Goal: Information Seeking & Learning: Learn about a topic

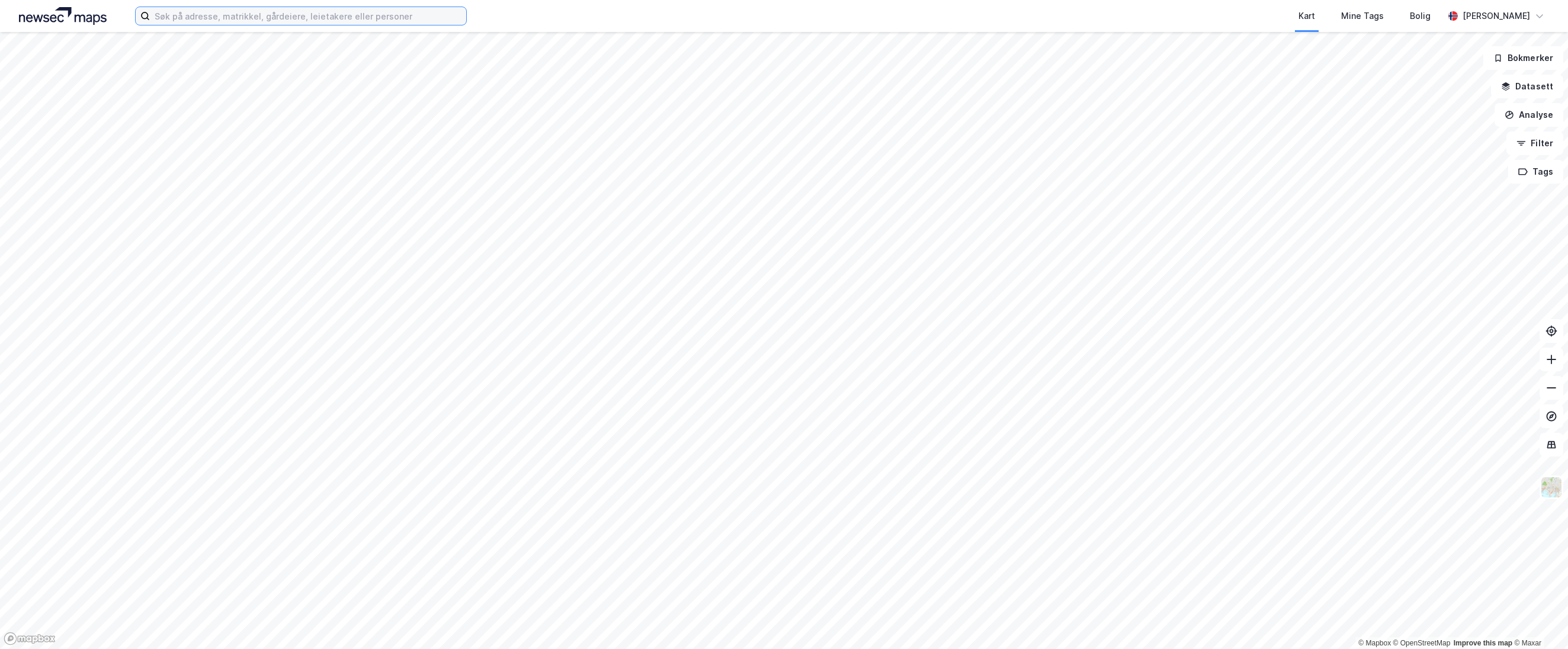
click at [226, 16] on input at bounding box center [308, 16] width 316 height 18
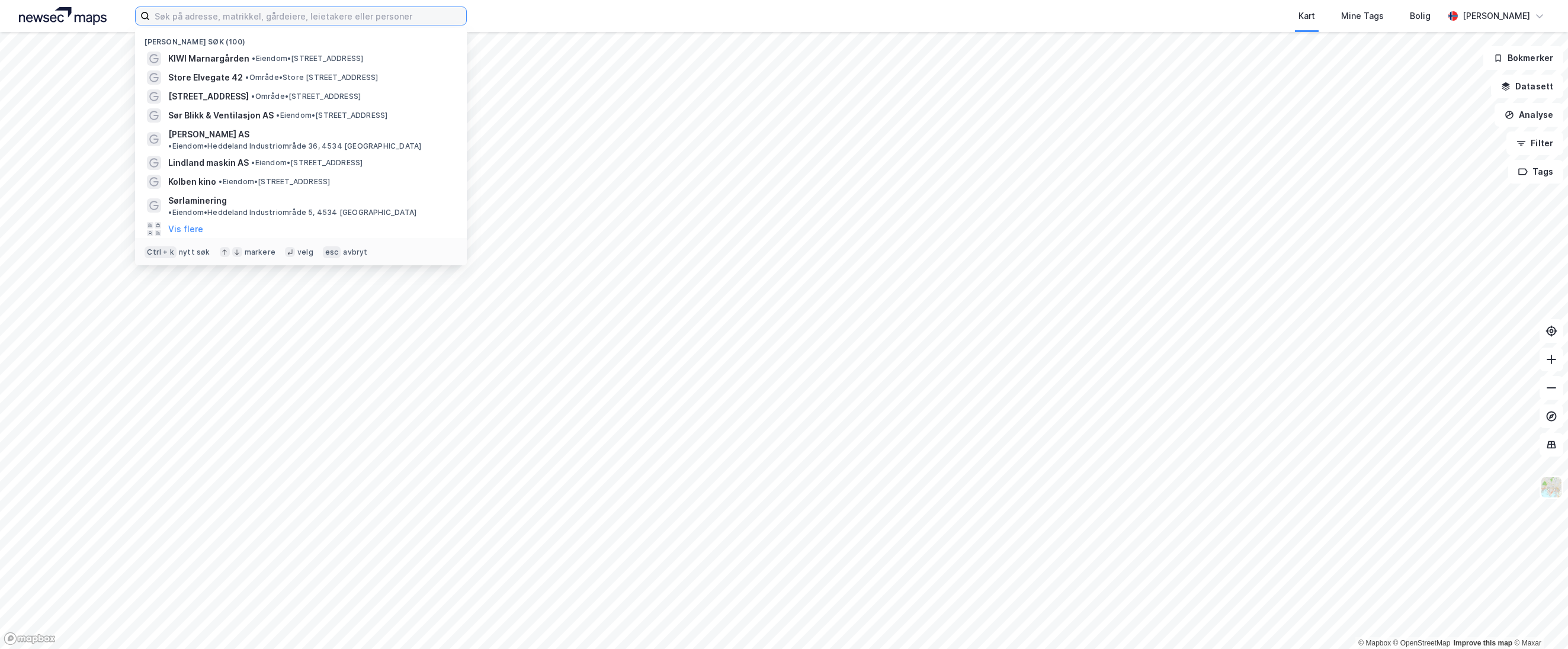
paste input "Årstadgeilen 19"
type input "Årstadgeilen 19"
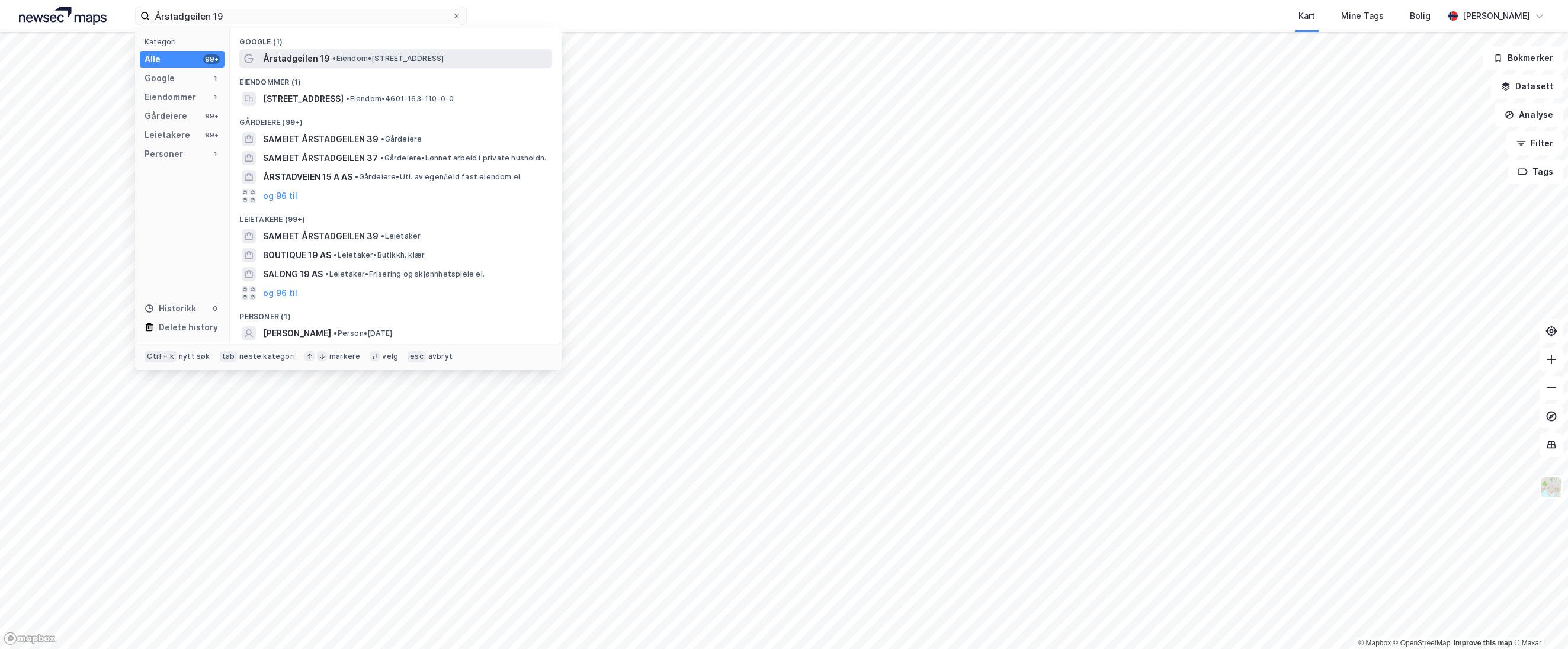
click at [318, 60] on span "Årstadgeilen 19" at bounding box center [296, 58] width 67 height 14
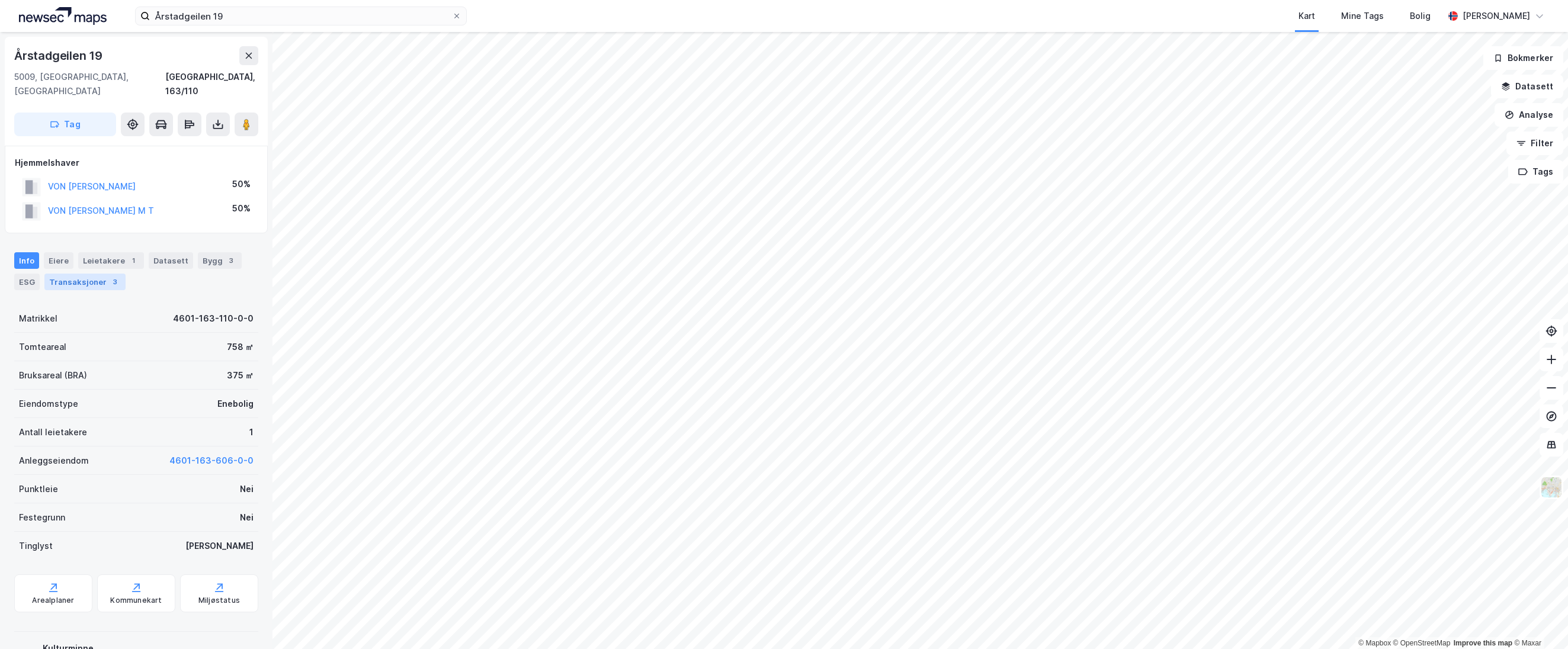
click at [100, 273] on div "Transaksjoner 3" at bounding box center [85, 282] width 81 height 17
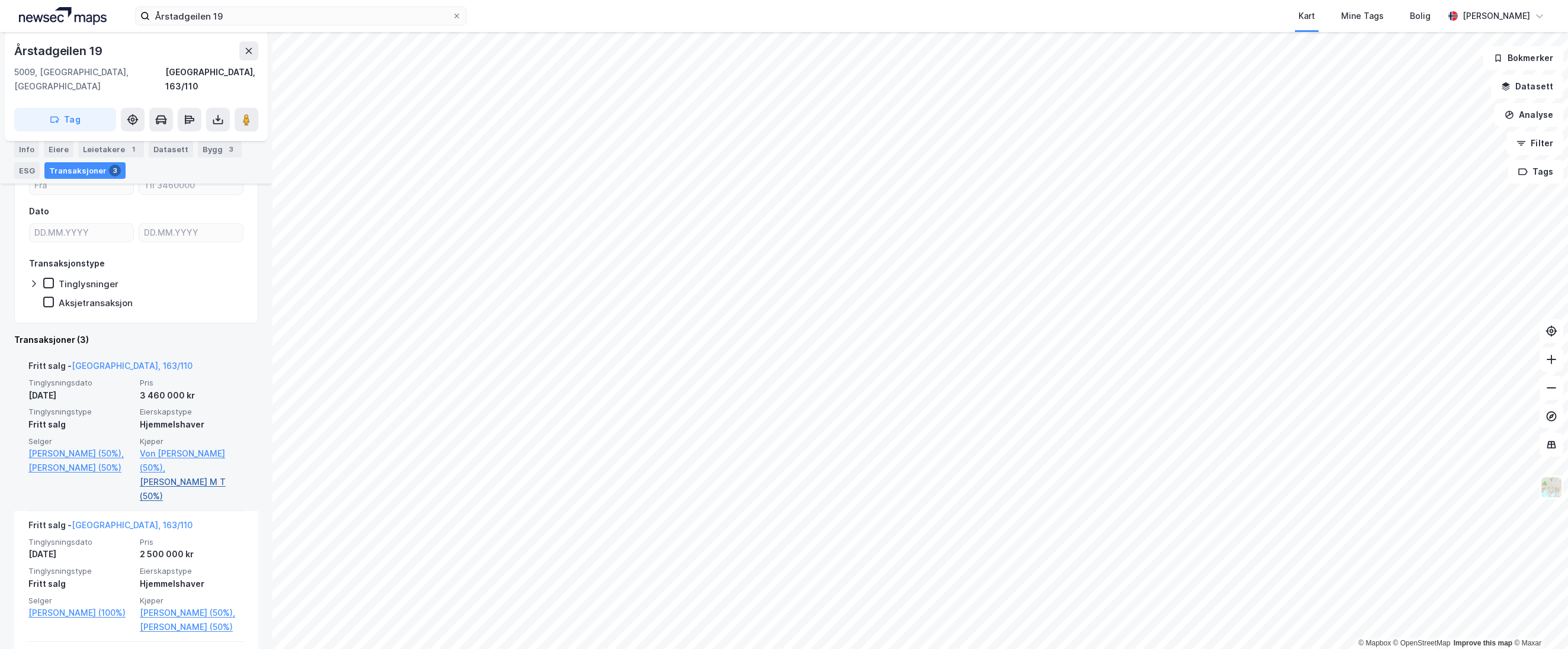
scroll to position [178, 0]
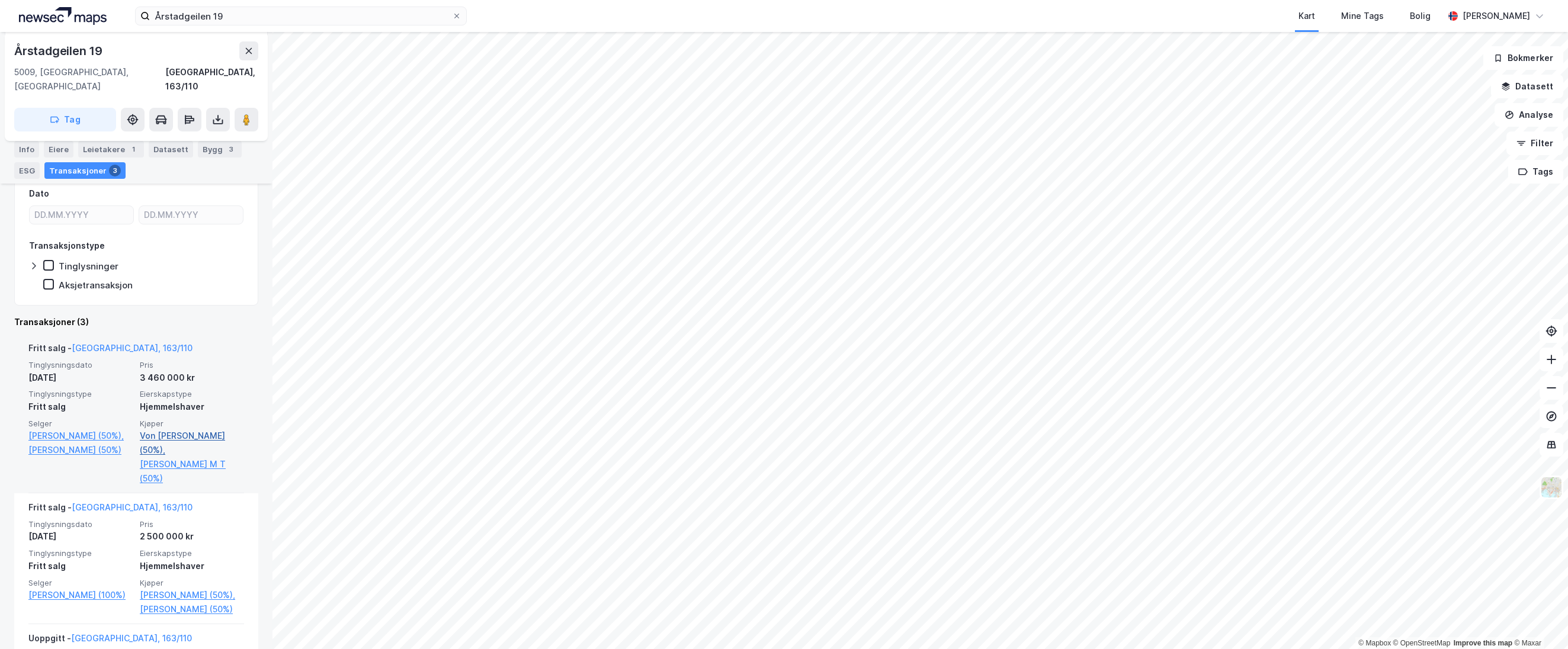
click at [196, 429] on link "Von [PERSON_NAME] (50%)," at bounding box center [192, 442] width 104 height 29
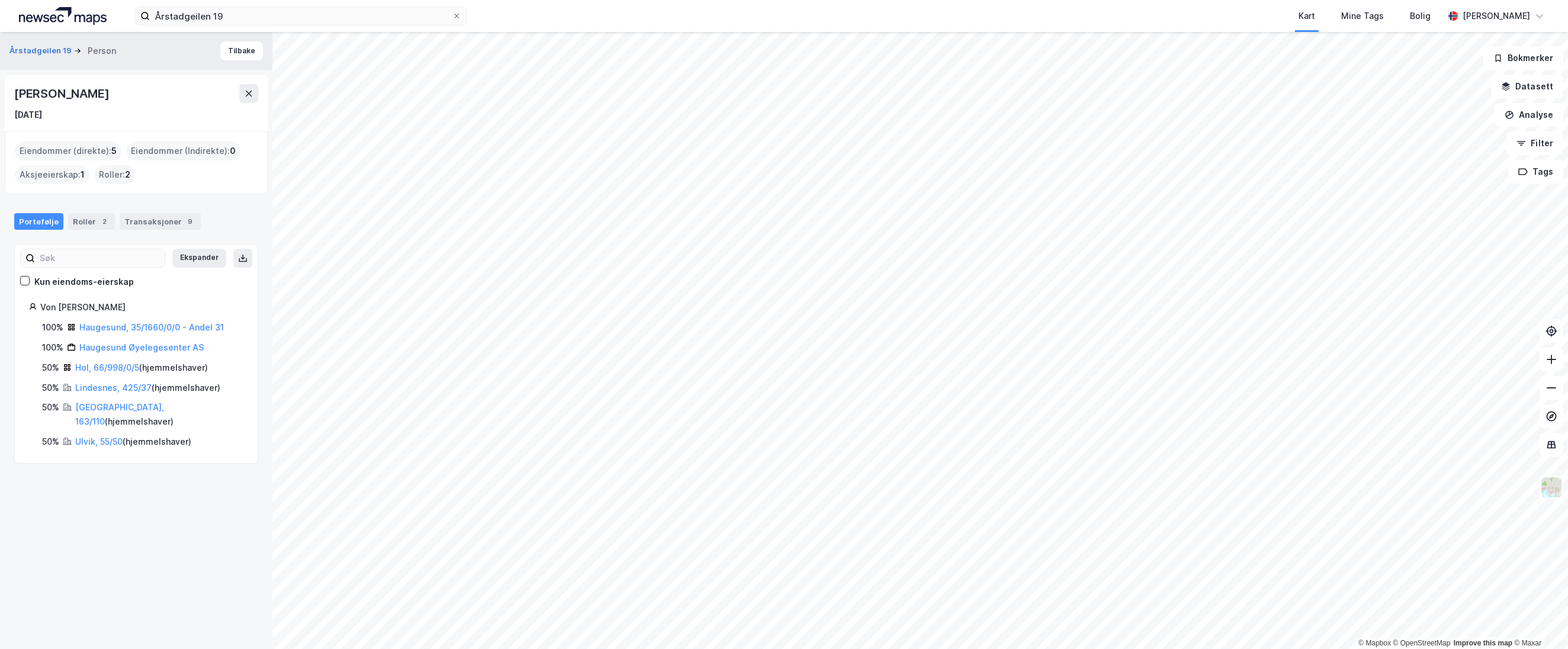
drag, startPoint x: 182, startPoint y: 91, endPoint x: 13, endPoint y: 97, distance: 169.1
click at [13, 97] on div "[PERSON_NAME] [DATE]" at bounding box center [136, 103] width 263 height 57
copy div "[PERSON_NAME]"
click at [107, 389] on link "Lindesnes, 425/37" at bounding box center [113, 387] width 76 height 10
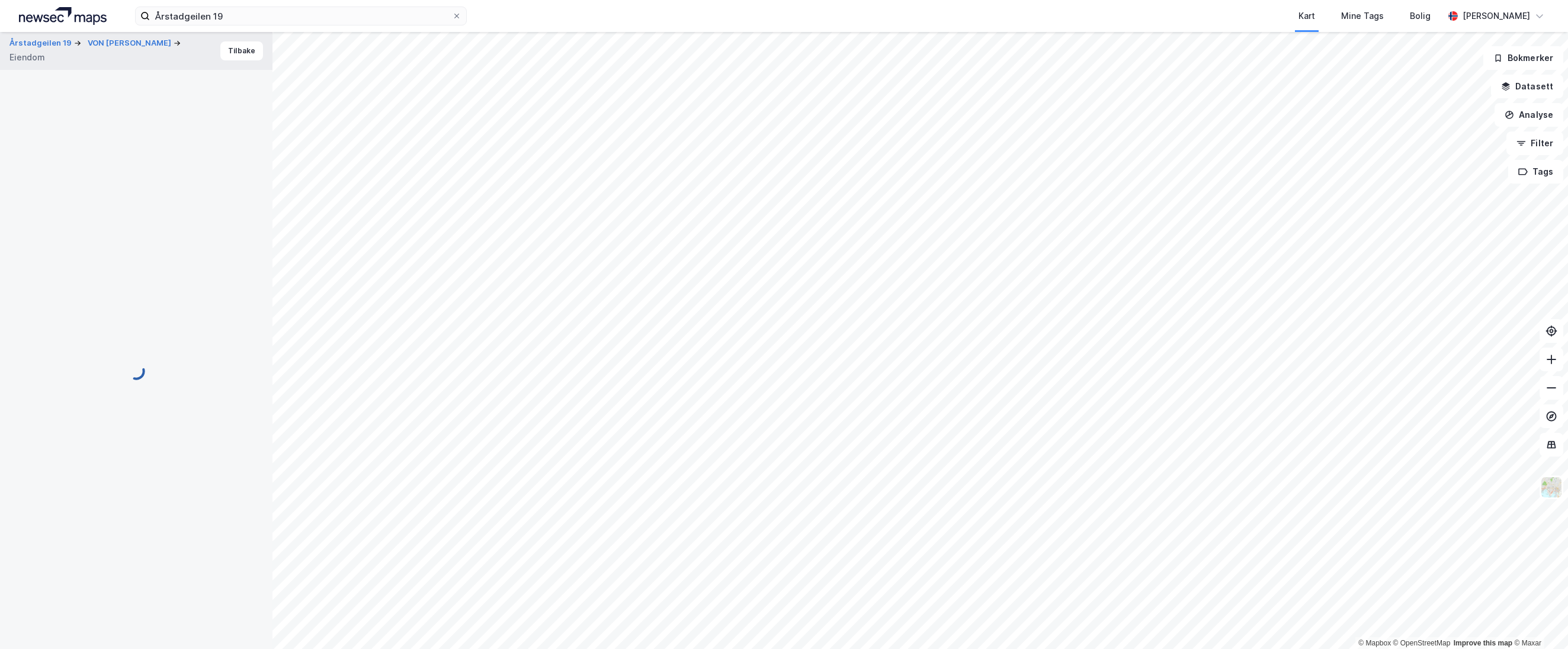
scroll to position [45, 0]
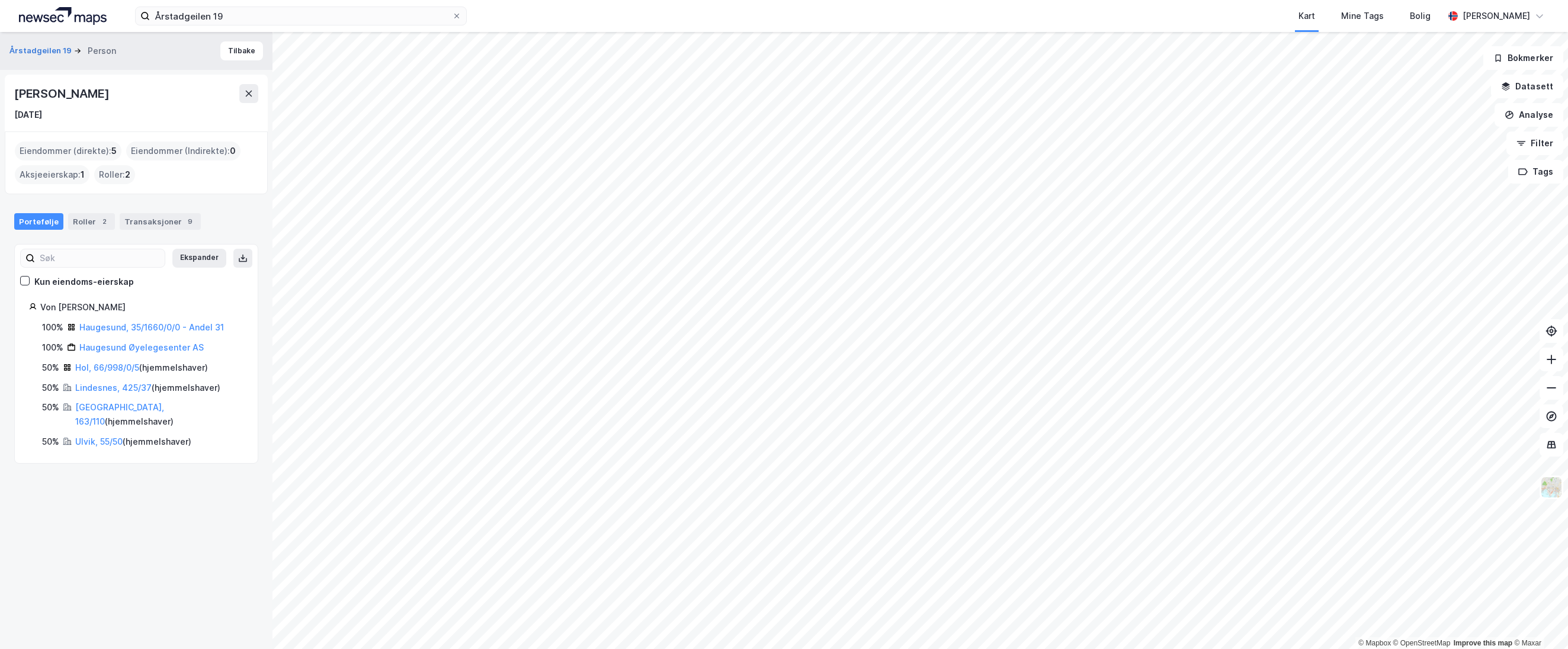
click at [103, 353] on div "Haugesund Øyelegesenter AS" at bounding box center [141, 347] width 124 height 14
click at [106, 349] on link "Haugesund Øyelegesenter AS" at bounding box center [141, 348] width 124 height 10
click at [639, 26] on div "Kart Mine Tags Bolig" at bounding box center [983, 16] width 920 height 32
